Goal: Task Accomplishment & Management: Manage account settings

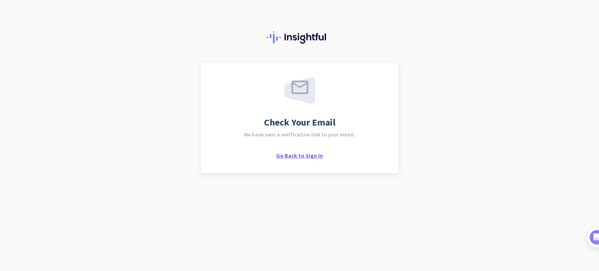
click at [307, 157] on span "Go Back to Sign In" at bounding box center [299, 155] width 47 height 7
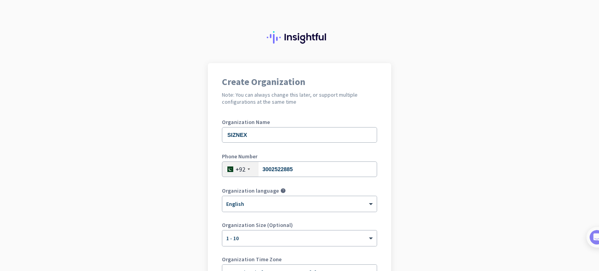
scroll to position [106, 0]
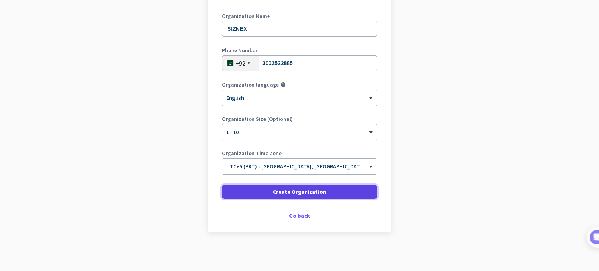
click at [288, 193] on span "Create Organization" at bounding box center [299, 192] width 53 height 8
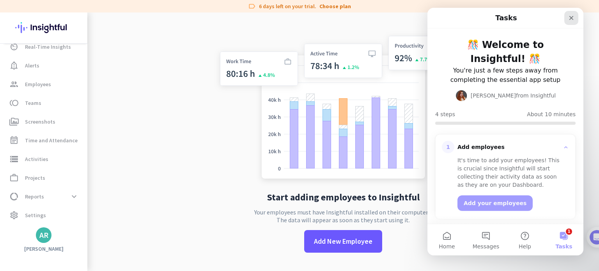
click at [574, 17] on icon "Close" at bounding box center [571, 18] width 6 height 6
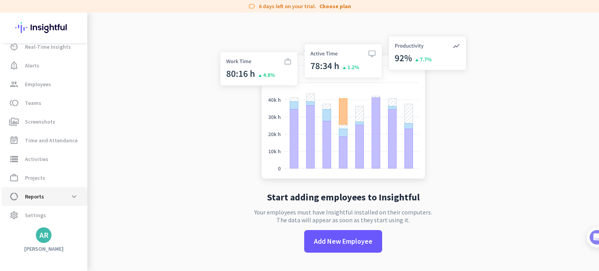
click at [35, 201] on span "data_usage Reports expand_more" at bounding box center [44, 196] width 73 height 14
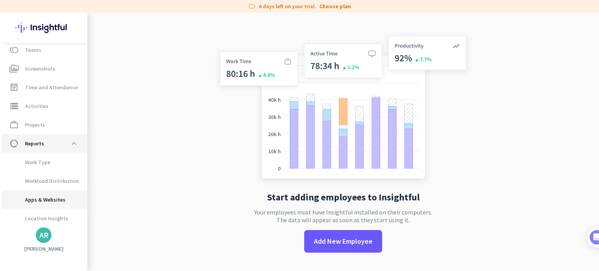
click at [35, 201] on span "Apps & Websites" at bounding box center [37, 199] width 58 height 19
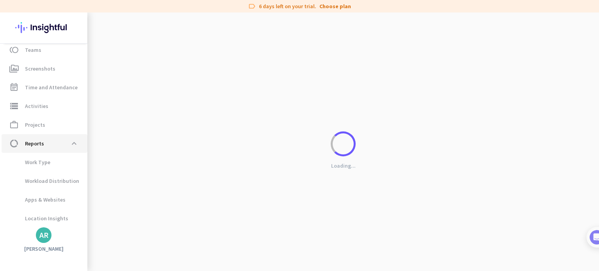
click at [44, 146] on span "data_usage Reports expand_less" at bounding box center [44, 143] width 73 height 14
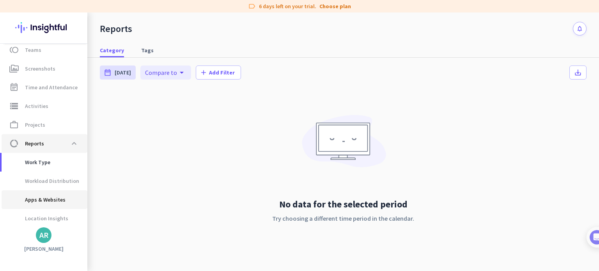
scroll to position [103, 0]
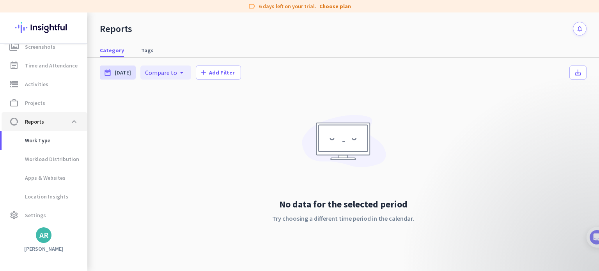
click at [59, 121] on span "data_usage Reports expand_less" at bounding box center [44, 122] width 73 height 14
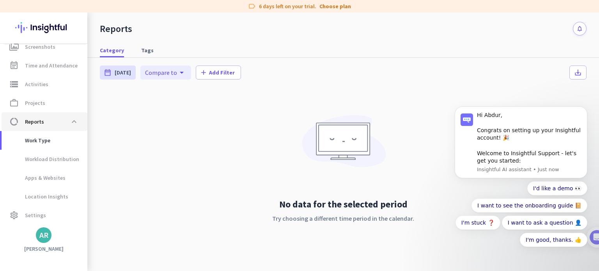
scroll to position [0, 0]
click at [75, 121] on span at bounding box center [74, 122] width 14 height 14
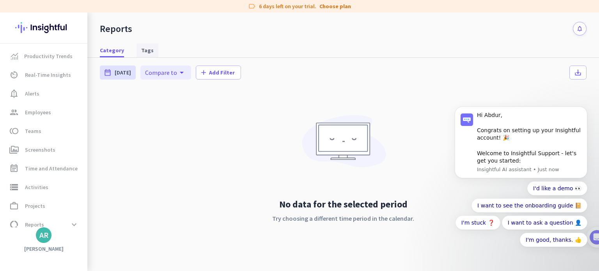
click at [151, 45] on link "Tags" at bounding box center [147, 50] width 22 height 14
click at [62, 53] on span "Productivity Trends" at bounding box center [48, 55] width 48 height 9
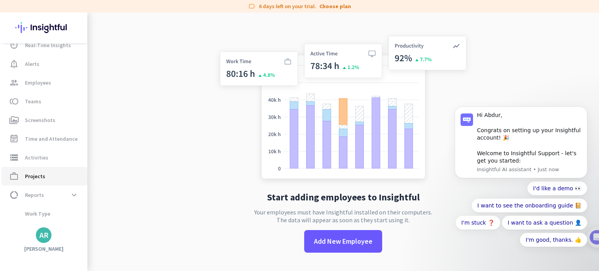
scroll to position [28, 0]
click at [46, 244] on div "Productivity Trends av_timer Real-Time Insights notification_important Alerts g…" at bounding box center [43, 141] width 87 height 258
click at [42, 238] on div "AR" at bounding box center [43, 235] width 9 height 8
click at [92, 182] on span "Personal Settings" at bounding box center [85, 178] width 60 height 14
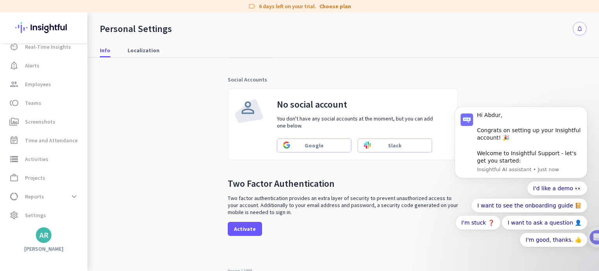
scroll to position [224, 0]
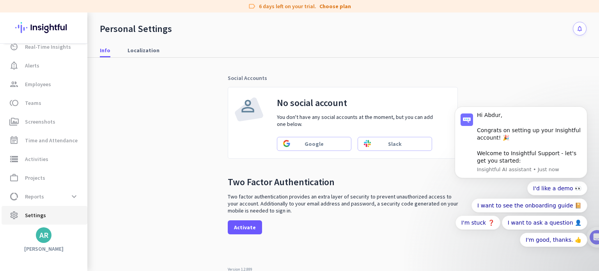
click at [25, 208] on link "settings Settings" at bounding box center [45, 215] width 86 height 19
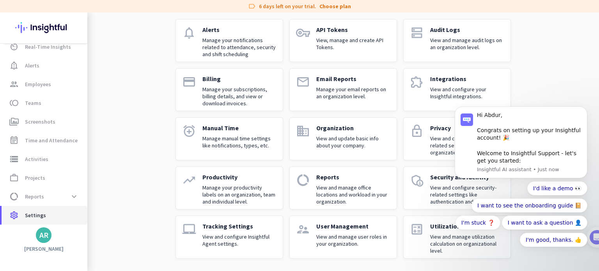
scroll to position [54, 0]
click at [586, 112] on button "Dismiss notification" at bounding box center [584, 109] width 10 height 10
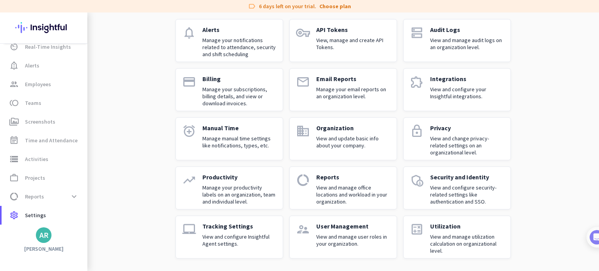
click at [345, 45] on p "View, manage and create API Tokens." at bounding box center [353, 44] width 74 height 14
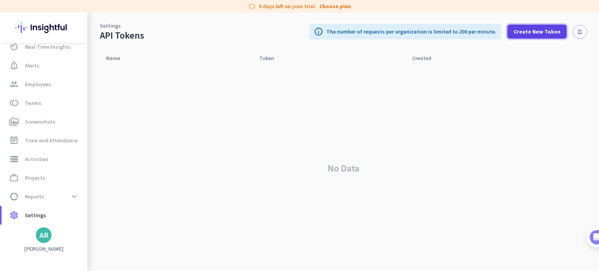
drag, startPoint x: 527, startPoint y: 31, endPoint x: 539, endPoint y: 30, distance: 11.7
click at [539, 30] on span "Create New Token" at bounding box center [536, 32] width 47 height 8
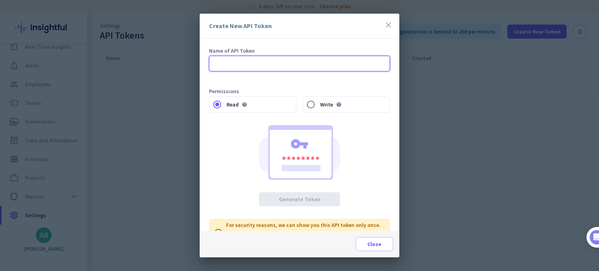
click at [251, 64] on input "text" at bounding box center [299, 64] width 181 height 16
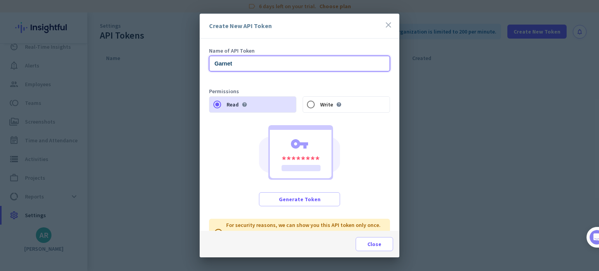
scroll to position [15, 0]
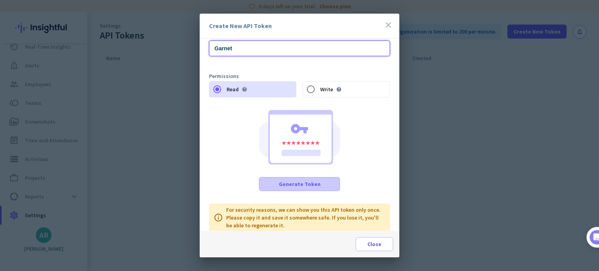
type input "Garnet"
click at [301, 182] on span "Generate Token" at bounding box center [300, 184] width 42 height 8
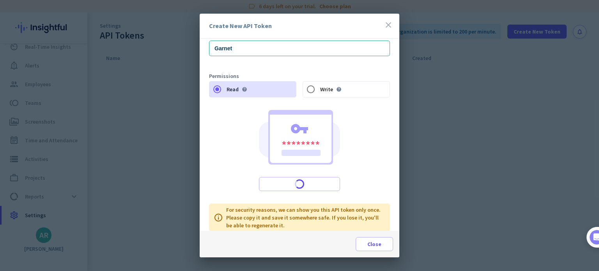
scroll to position [0, 0]
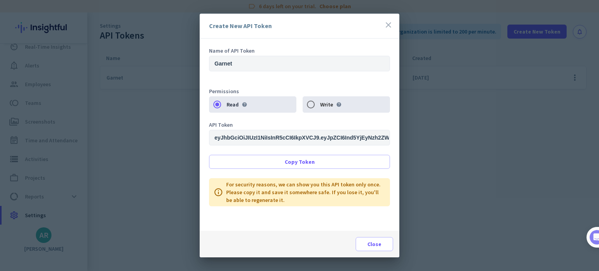
click at [270, 142] on input "eyJhbGciOiJIUzI1NiIsInR5cCI6IkpXVCJ9.eyJpZCI6Ind5YjEyNzh2ZWl2cnBxaSIsImFjY291bn…" at bounding box center [299, 138] width 181 height 16
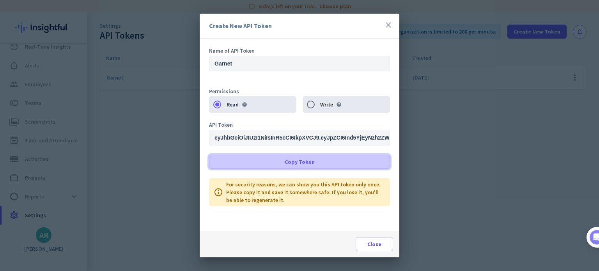
click at [300, 165] on span at bounding box center [299, 161] width 180 height 19
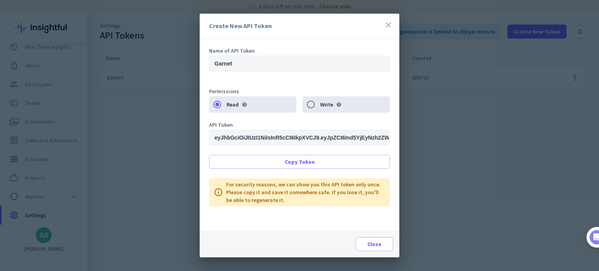
click at [316, 106] on div "Read help Write help" at bounding box center [299, 104] width 181 height 16
click at [310, 103] on div "Read help Write help" at bounding box center [299, 104] width 181 height 16
click at [309, 103] on div "Read help Write help" at bounding box center [299, 104] width 181 height 16
click at [373, 243] on span "Close" at bounding box center [374, 244] width 14 height 8
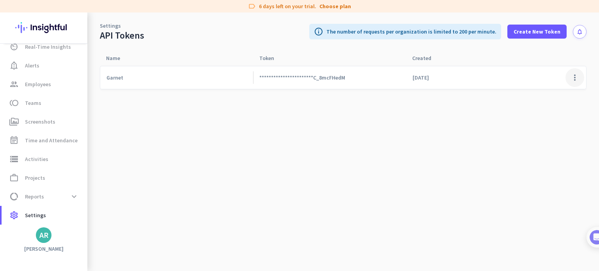
click at [579, 77] on span at bounding box center [574, 77] width 19 height 19
drag, startPoint x: 565, startPoint y: 107, endPoint x: 556, endPoint y: 101, distance: 10.8
click at [556, 101] on div "Edit Regenerate token Remove token" at bounding box center [555, 108] width 55 height 42
click at [573, 79] on span at bounding box center [574, 77] width 19 height 19
click at [548, 92] on span "Edit" at bounding box center [556, 94] width 43 height 8
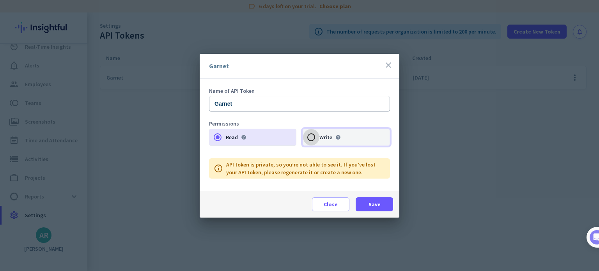
click at [310, 135] on input "Write help" at bounding box center [311, 137] width 16 height 16
radio input "true"
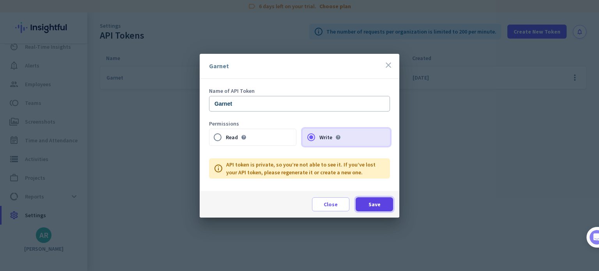
click at [375, 205] on span "Save" at bounding box center [374, 204] width 12 height 8
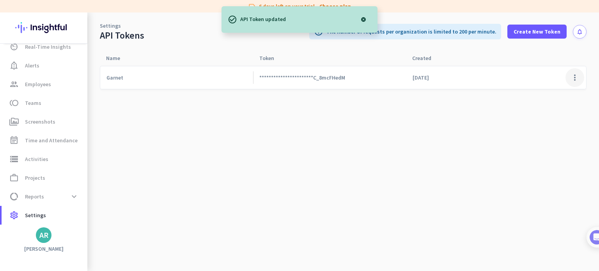
click at [575, 77] on span at bounding box center [574, 77] width 19 height 19
click at [546, 109] on span "Regenerate token" at bounding box center [556, 107] width 43 height 7
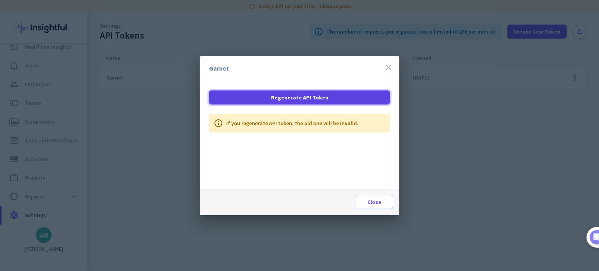
click at [320, 96] on span "Regenerate API Token" at bounding box center [299, 98] width 57 height 8
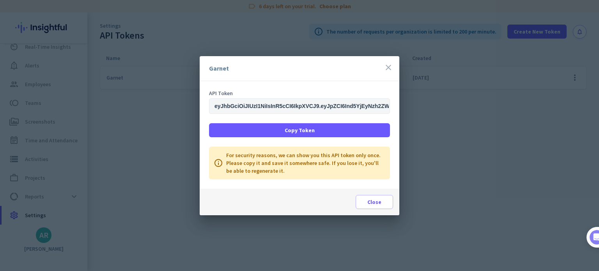
click at [290, 104] on input "eyJhbGciOiJIUzI1NiIsInR5cCI6IkpXVCJ9.eyJpZCI6Ind5YjEyNzh2ZWl2cnBxaSIsImFjY291bn…" at bounding box center [299, 106] width 181 height 16
click at [375, 206] on span at bounding box center [374, 201] width 37 height 19
